Goal: Check status: Check status

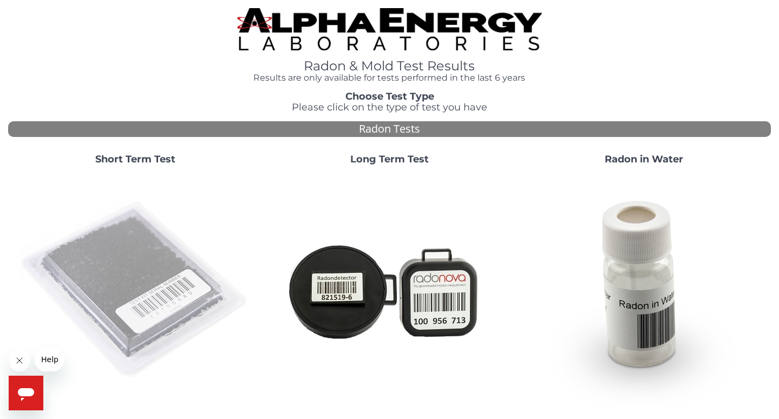
click at [175, 255] on img at bounding box center [135, 290] width 233 height 233
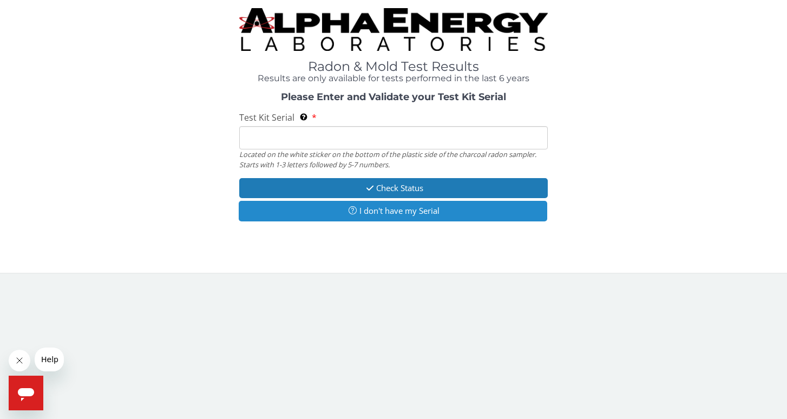
click at [407, 214] on button "I don't have my Serial" at bounding box center [393, 211] width 308 height 20
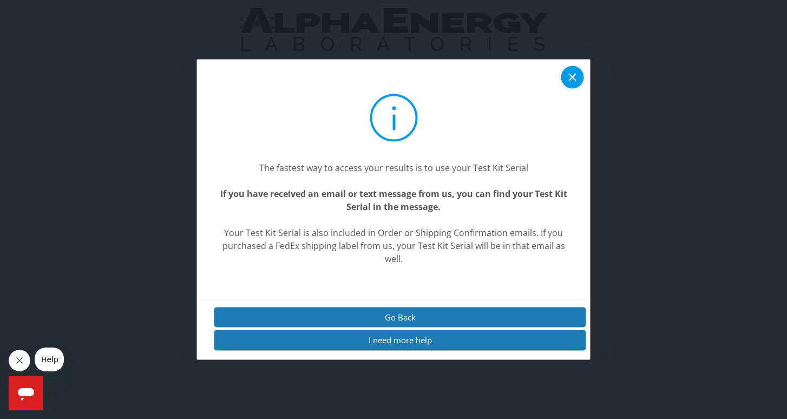
click at [576, 72] on icon at bounding box center [572, 77] width 13 height 13
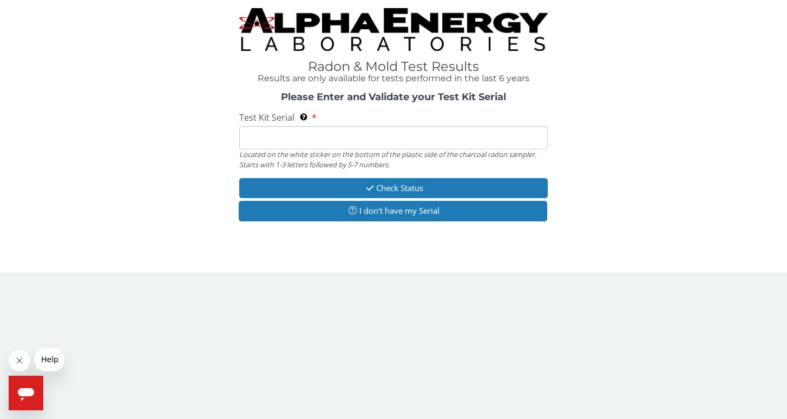
paste input "FE350942"
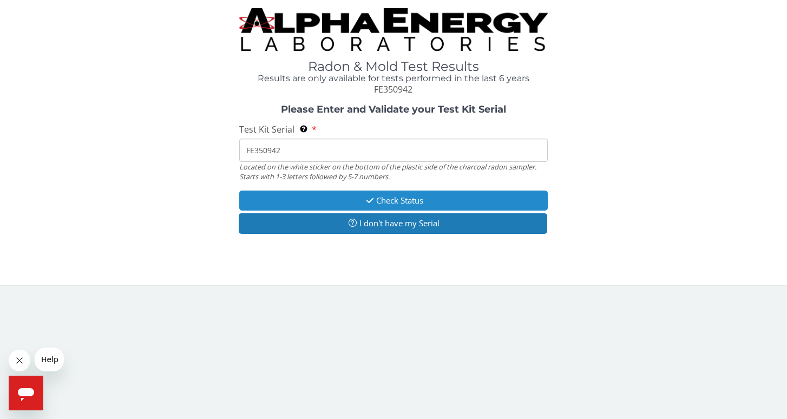
type input "FE350942"
click at [384, 198] on button "Check Status" at bounding box center [393, 200] width 308 height 20
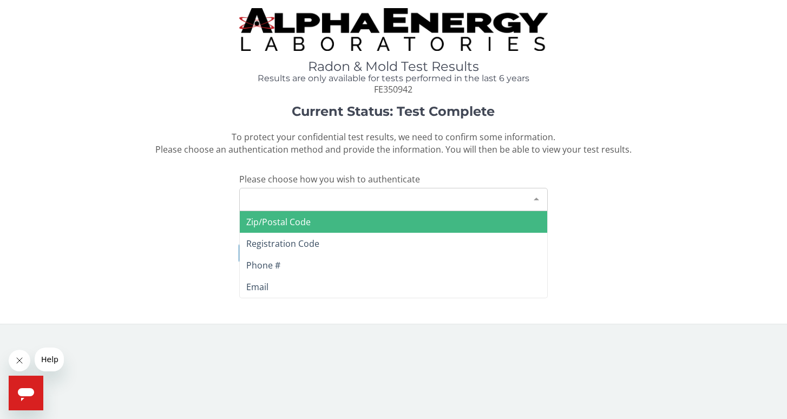
click at [427, 197] on div "Please make a selection" at bounding box center [393, 199] width 308 height 23
click at [393, 220] on span "Zip/Postal Code" at bounding box center [393, 222] width 307 height 22
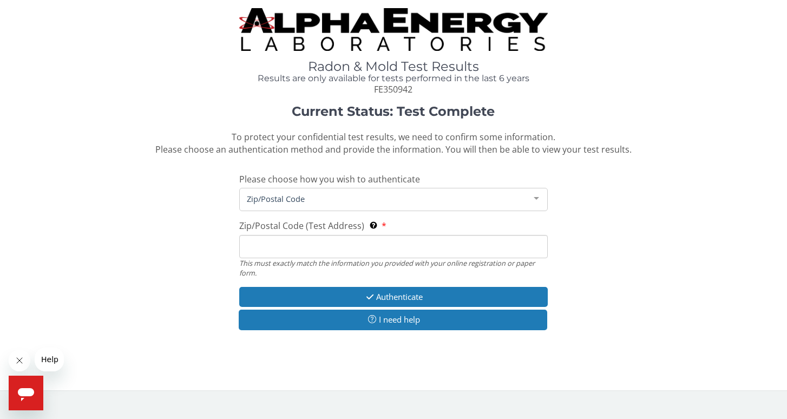
click at [343, 247] on input "Zip/Postal Code (Test Address) This must exactly match the information you prov…" at bounding box center [393, 246] width 308 height 23
type input "52722"
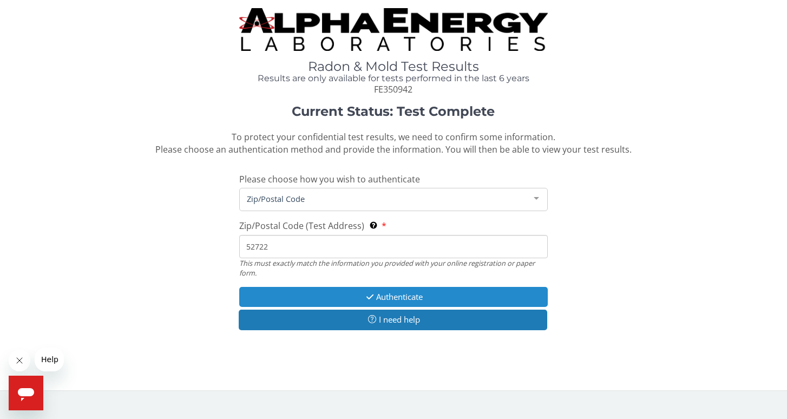
click at [364, 293] on icon "button" at bounding box center [370, 297] width 12 height 8
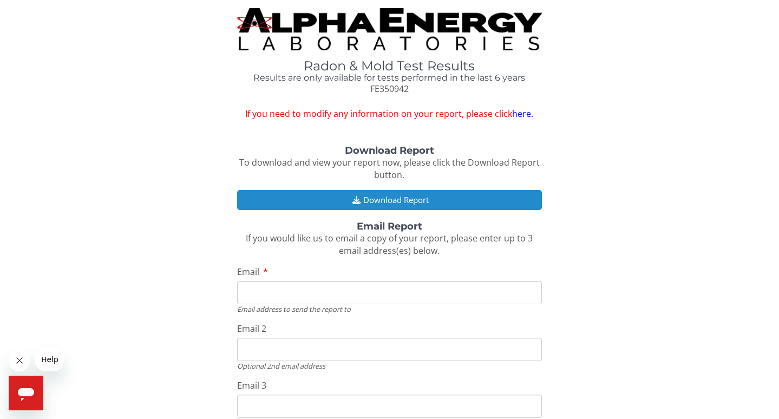
click at [405, 198] on button "Download Report" at bounding box center [389, 200] width 305 height 20
